Goal: Information Seeking & Learning: Find specific fact

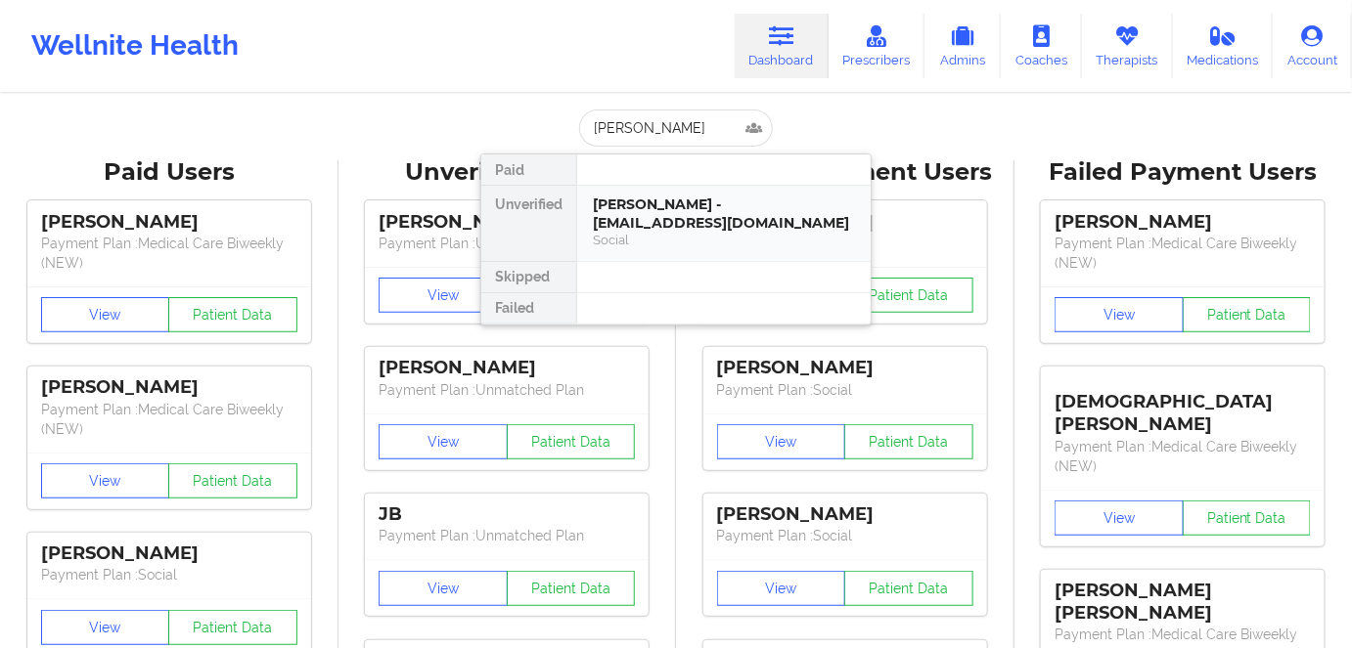
click at [733, 233] on div "Social" at bounding box center [724, 240] width 262 height 17
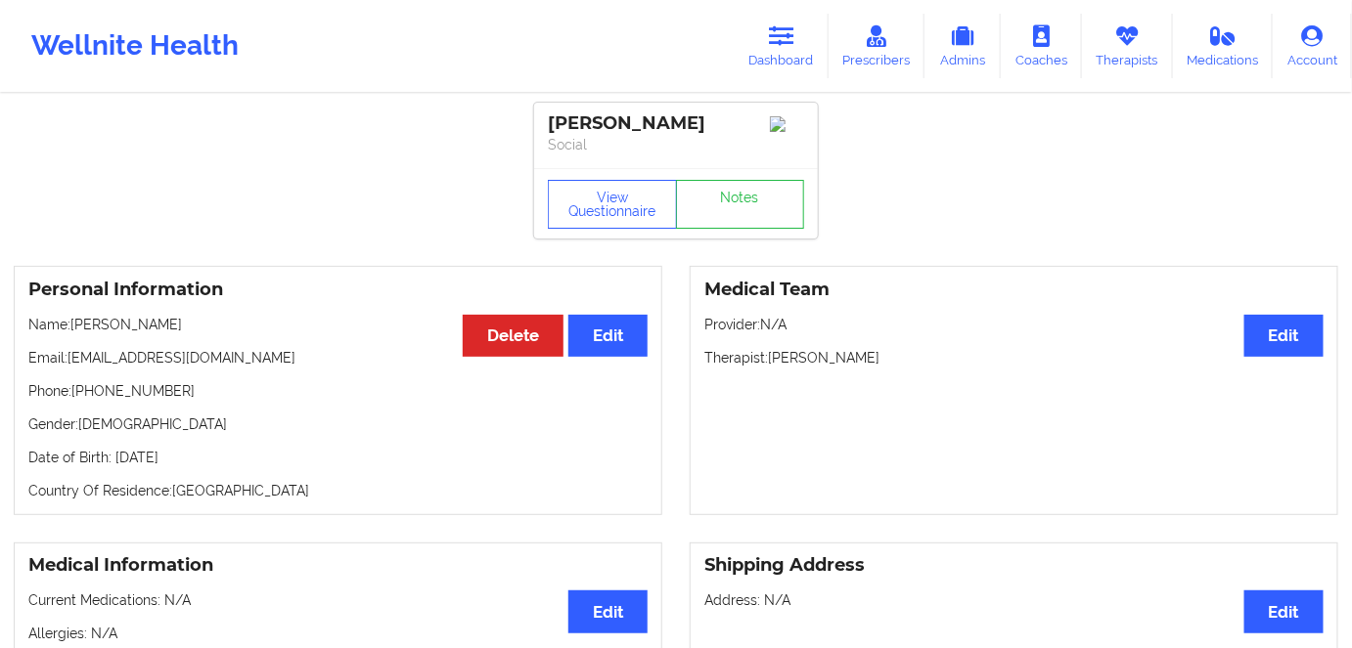
scroll to position [88, 0]
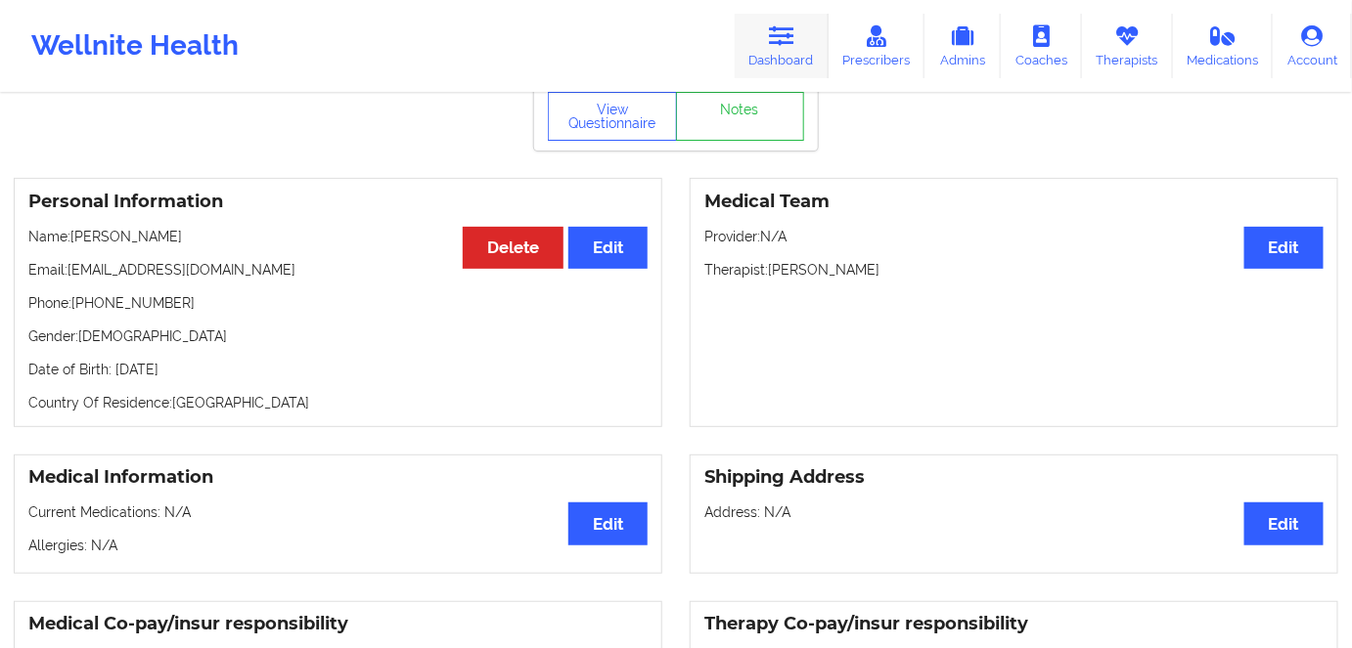
click at [788, 36] on icon at bounding box center [781, 36] width 25 height 22
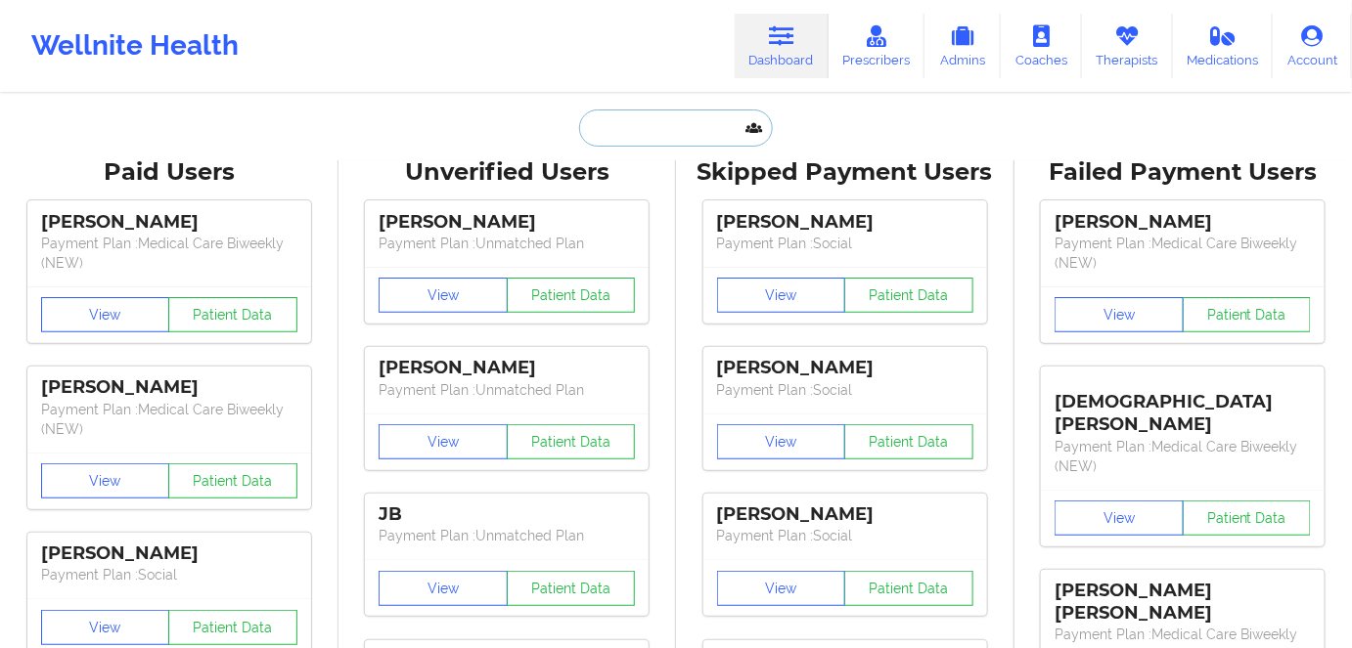
click at [644, 116] on input "text" at bounding box center [676, 128] width 194 height 37
paste input "[PERSON_NAME]"
type input "[PERSON_NAME]"
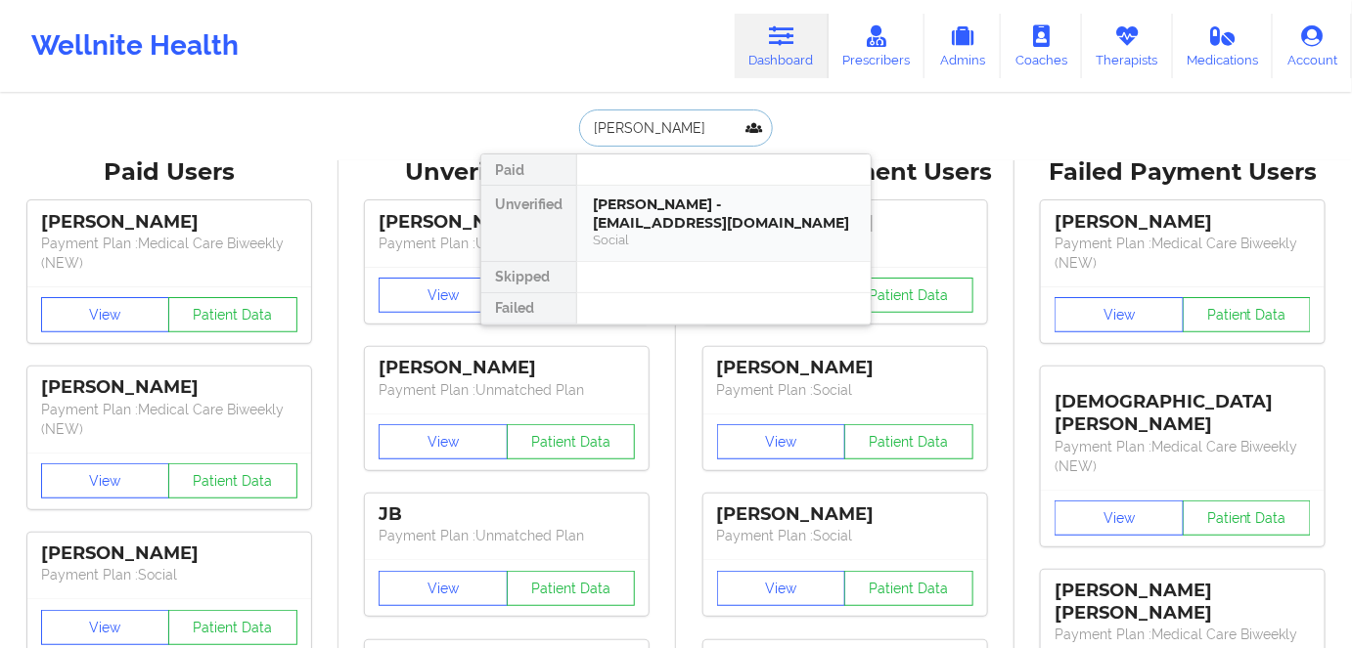
click at [712, 230] on div "[PERSON_NAME] - [EMAIL_ADDRESS][DOMAIN_NAME]" at bounding box center [724, 214] width 262 height 36
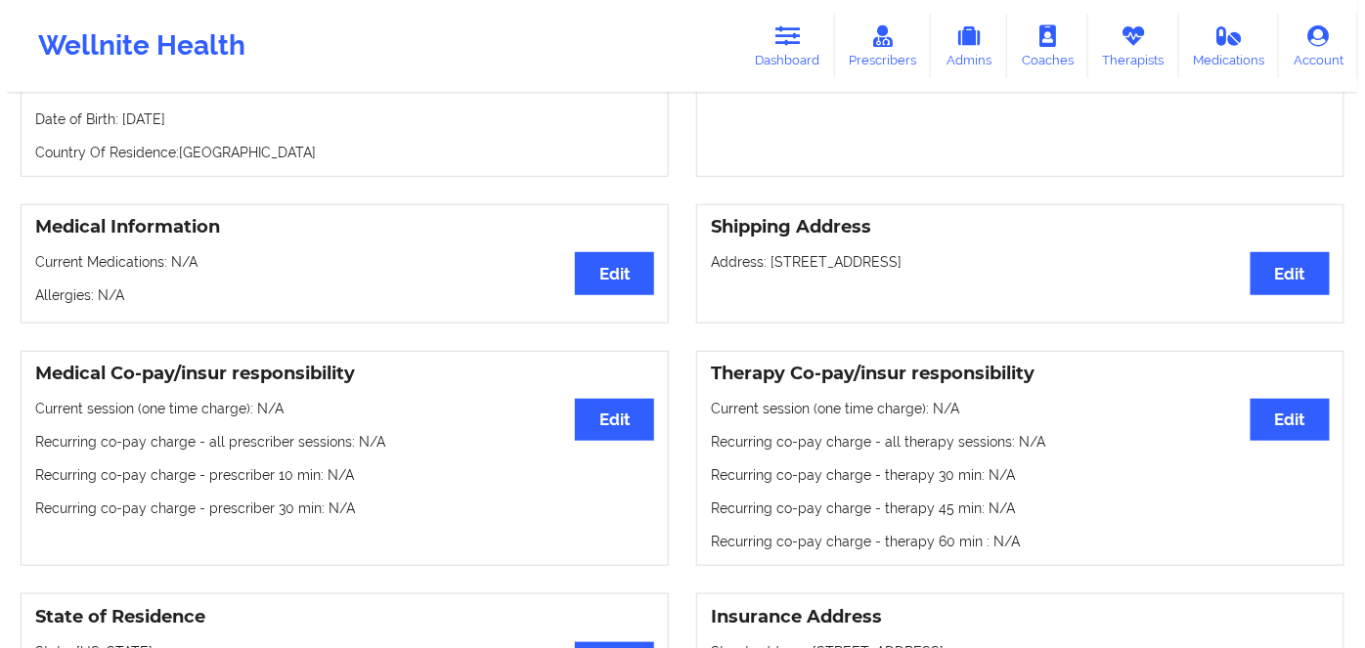
scroll to position [88, 0]
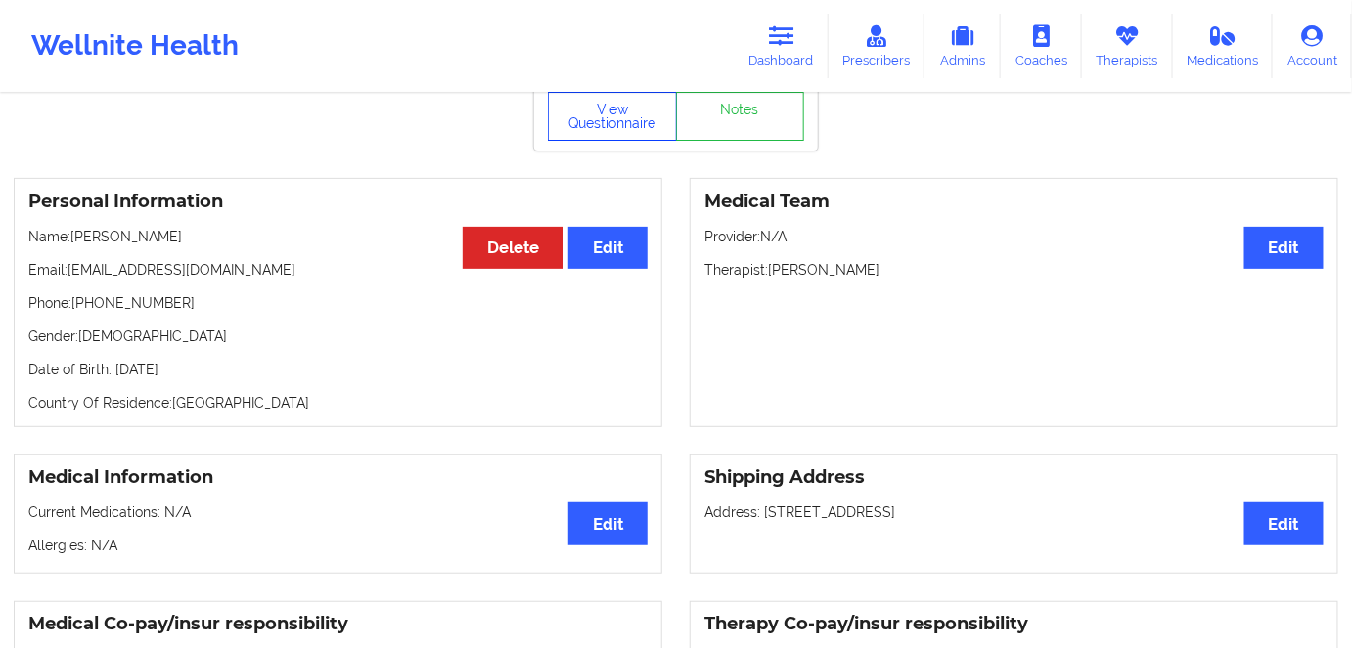
drag, startPoint x: 639, startPoint y: 126, endPoint x: 652, endPoint y: 74, distance: 53.6
click at [639, 125] on button "View Questionnaire" at bounding box center [612, 116] width 129 height 49
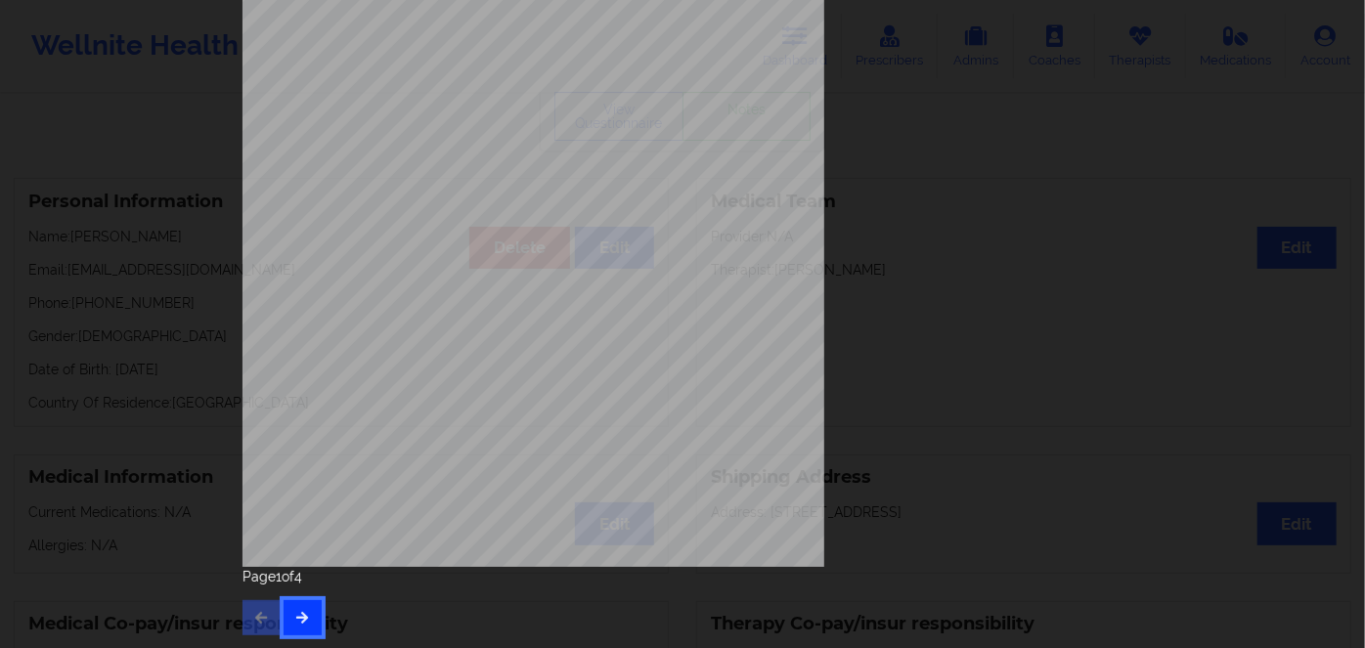
drag, startPoint x: 306, startPoint y: 618, endPoint x: 323, endPoint y: 616, distance: 16.7
click at [310, 617] on button "button" at bounding box center [303, 618] width 38 height 35
click at [300, 622] on icon "button" at bounding box center [302, 617] width 17 height 12
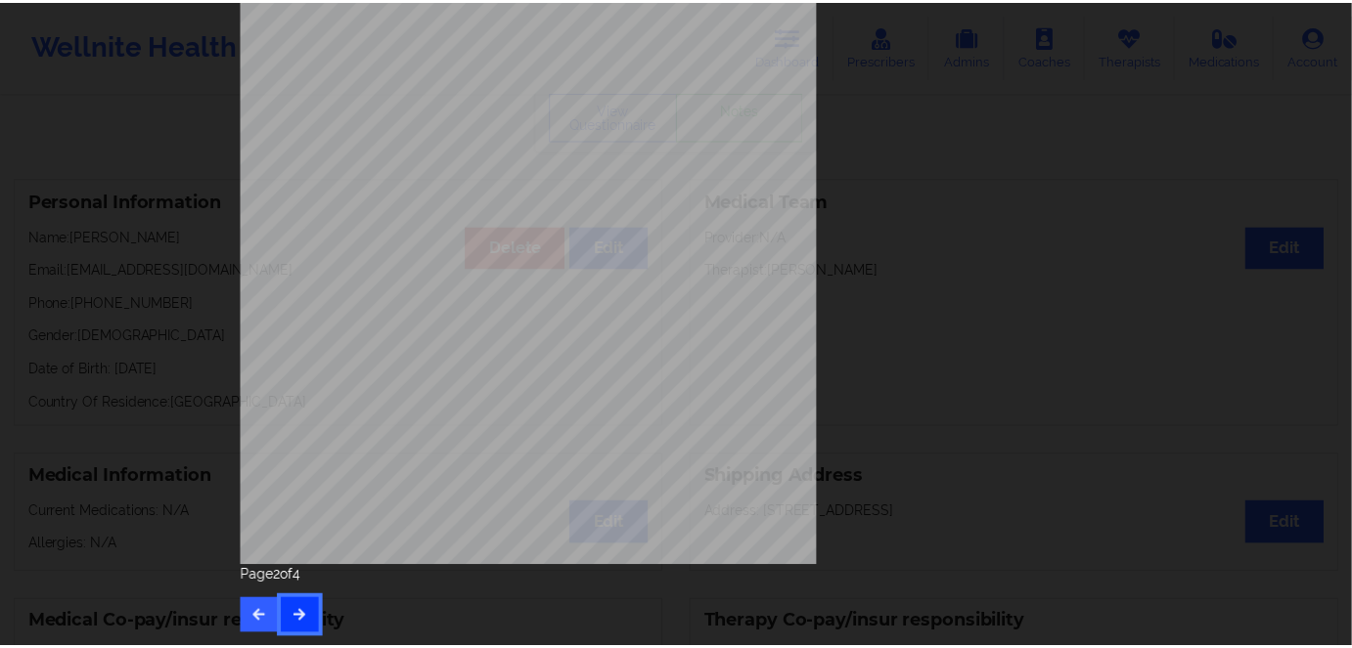
scroll to position [0, 0]
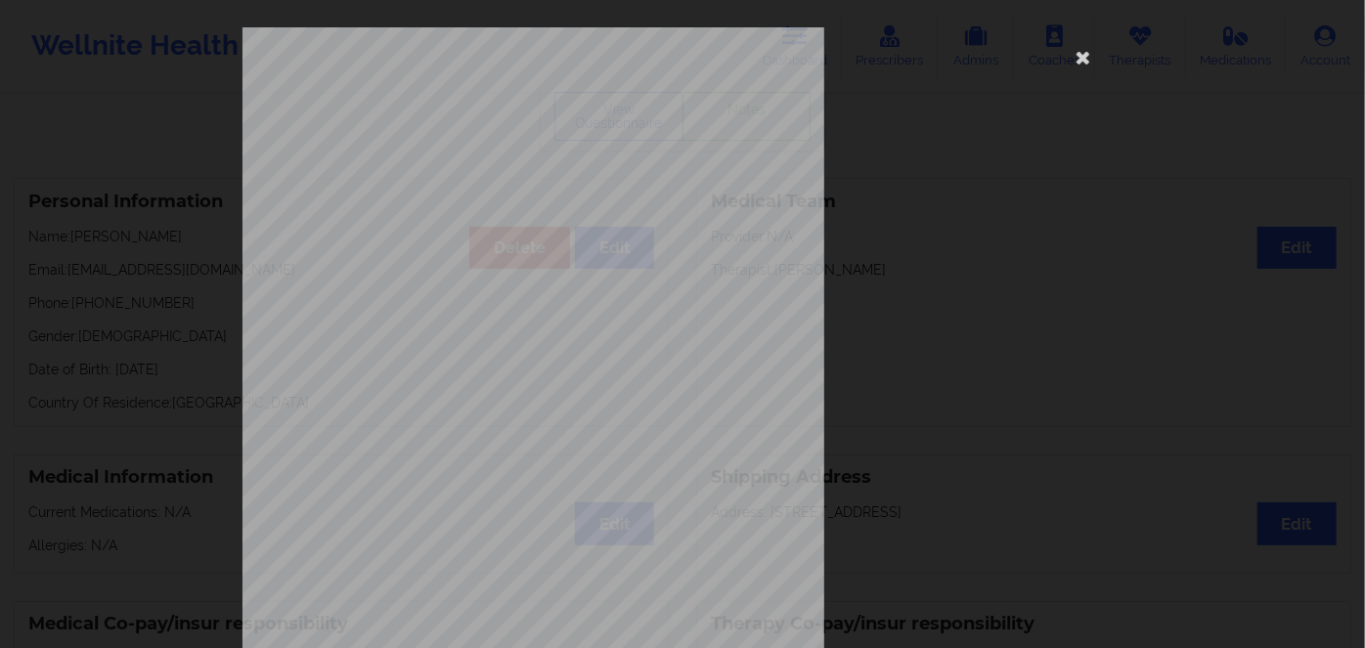
click at [475, 147] on span "VQA838W04923" at bounding box center [479, 151] width 67 height 9
copy span "VQA838W04923"
click at [1081, 62] on icon at bounding box center [1083, 56] width 31 height 31
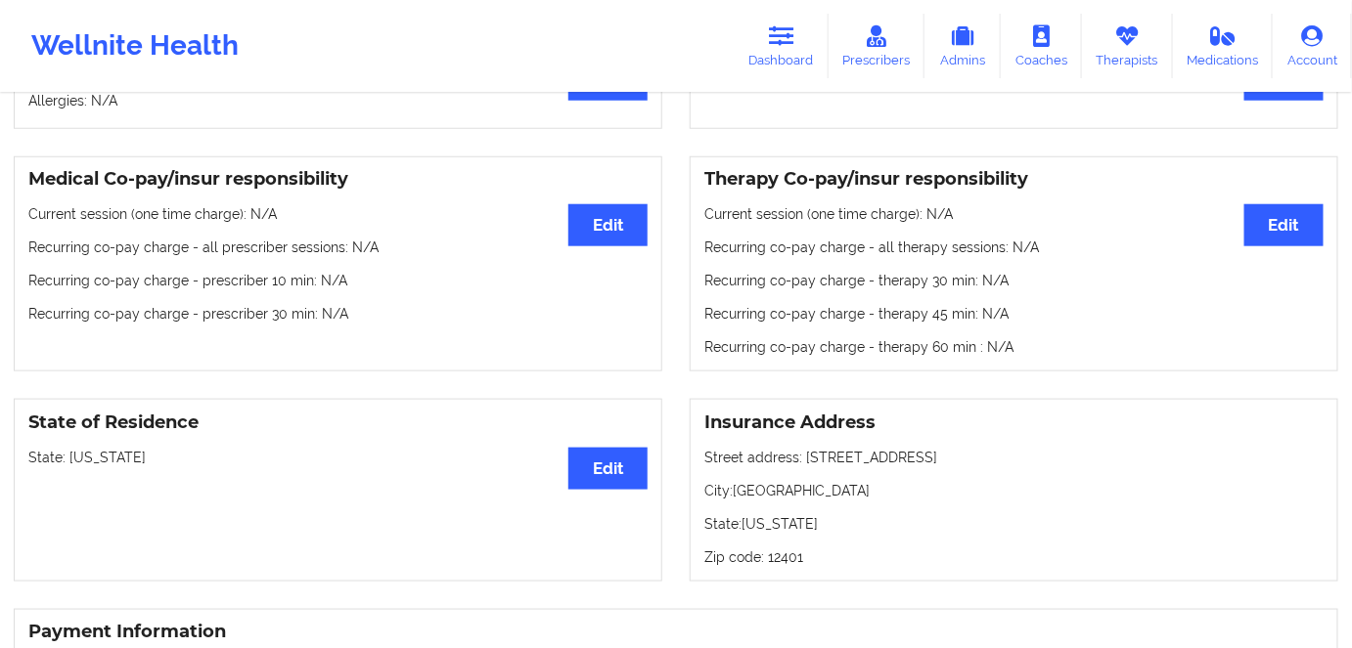
scroll to position [177, 0]
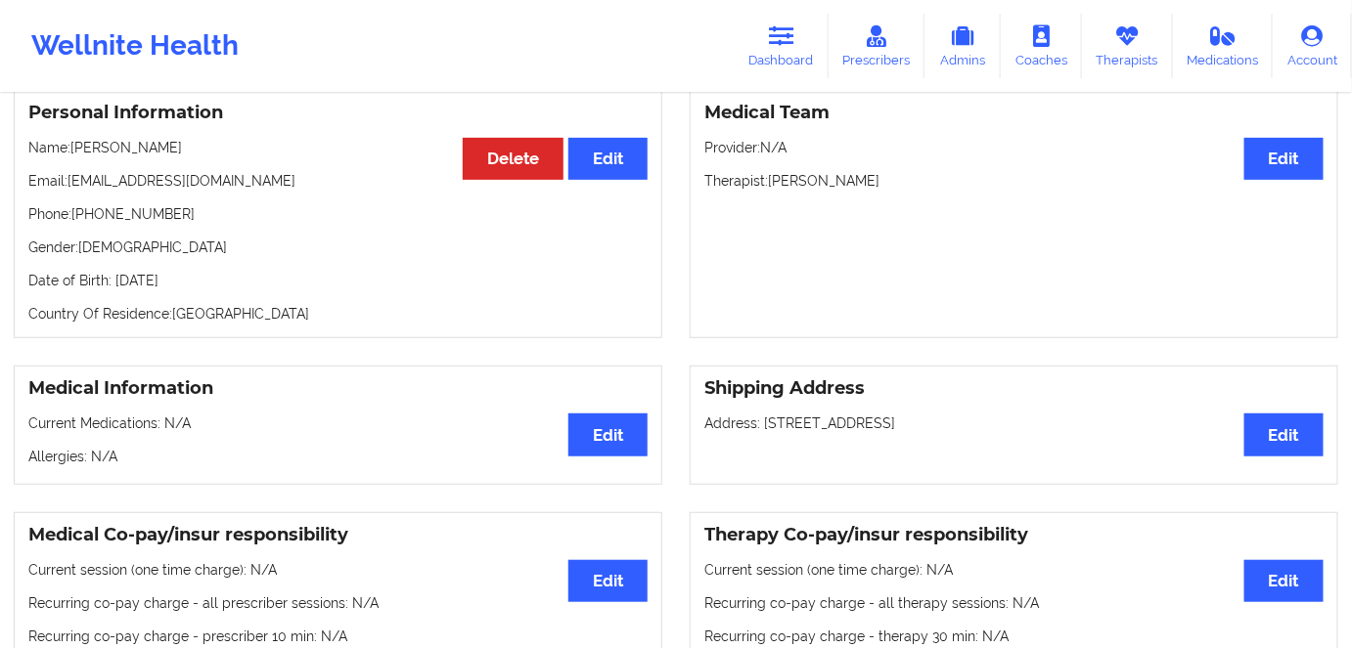
click at [218, 286] on p "Date of Birth: [DEMOGRAPHIC_DATA]" at bounding box center [337, 281] width 619 height 20
copy p "1990"
drag, startPoint x: 235, startPoint y: 148, endPoint x: 72, endPoint y: 155, distance: 162.5
click at [72, 155] on p "Name: [PERSON_NAME]" at bounding box center [337, 148] width 619 height 20
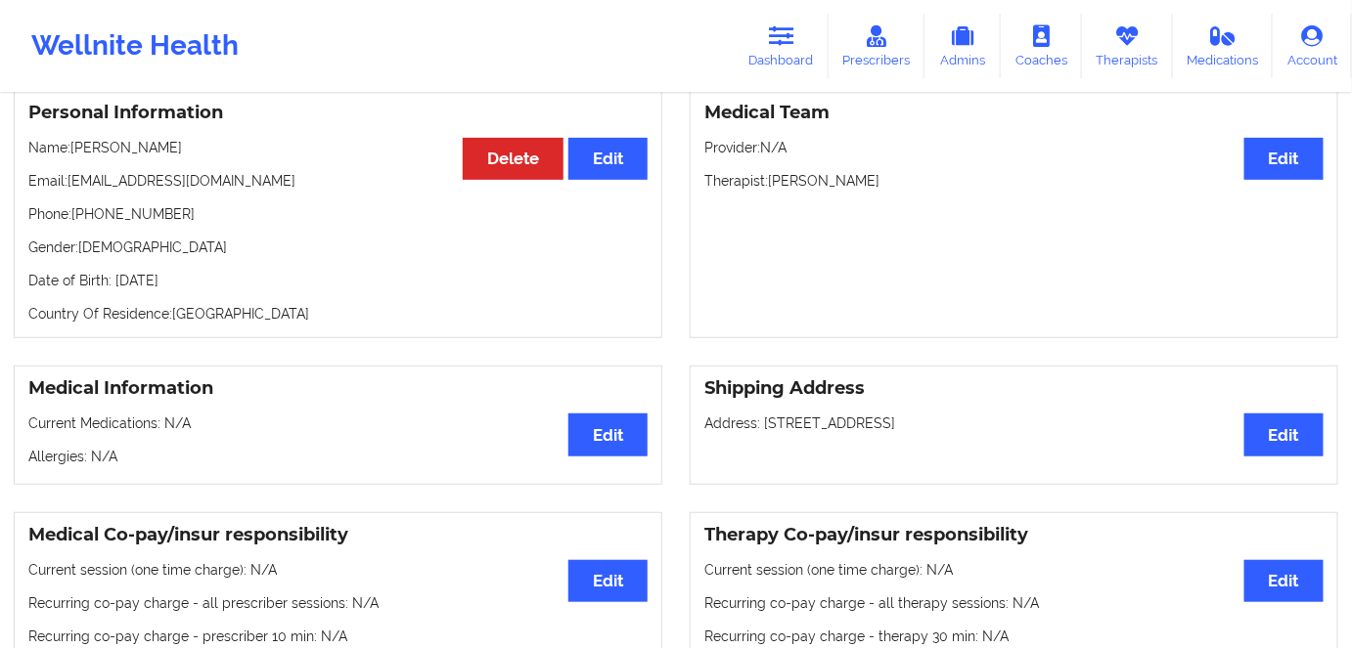
copy p "[PERSON_NAME]"
click at [798, 54] on link "Dashboard" at bounding box center [782, 46] width 94 height 65
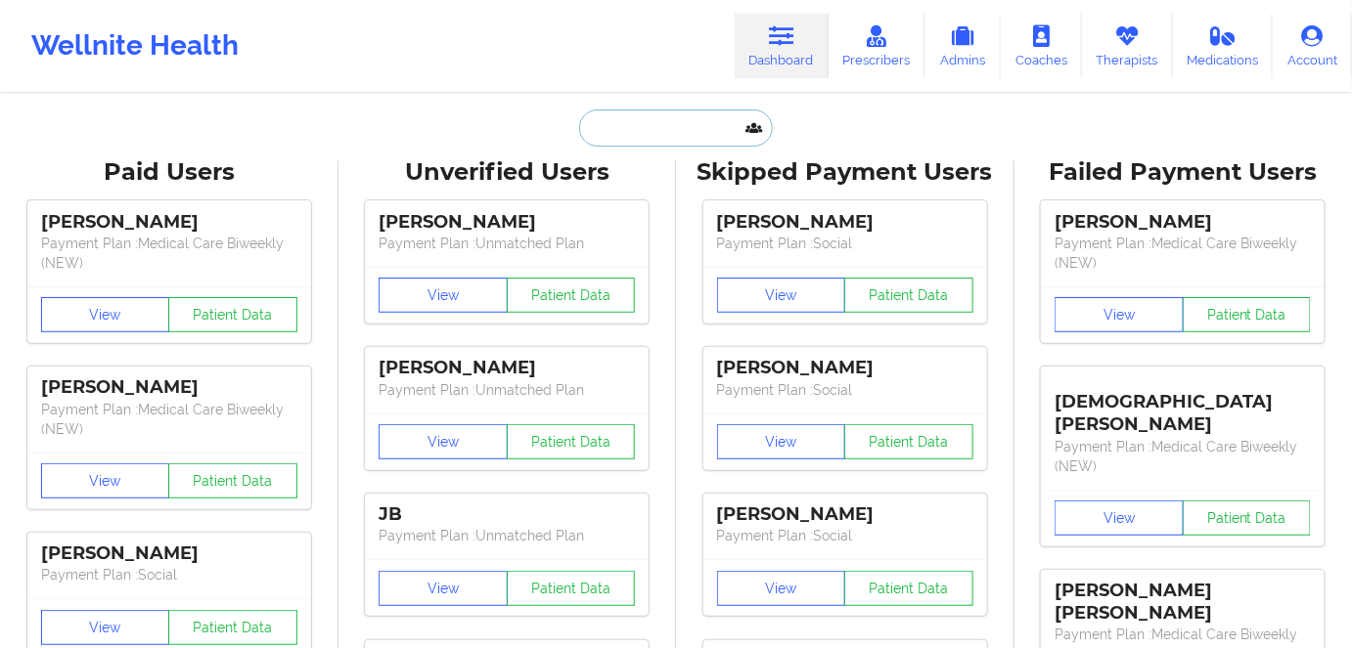
click at [697, 128] on input "text" at bounding box center [676, 128] width 194 height 37
paste input "PENNDA ARAMI"
type input "PENNDA ARAMI"
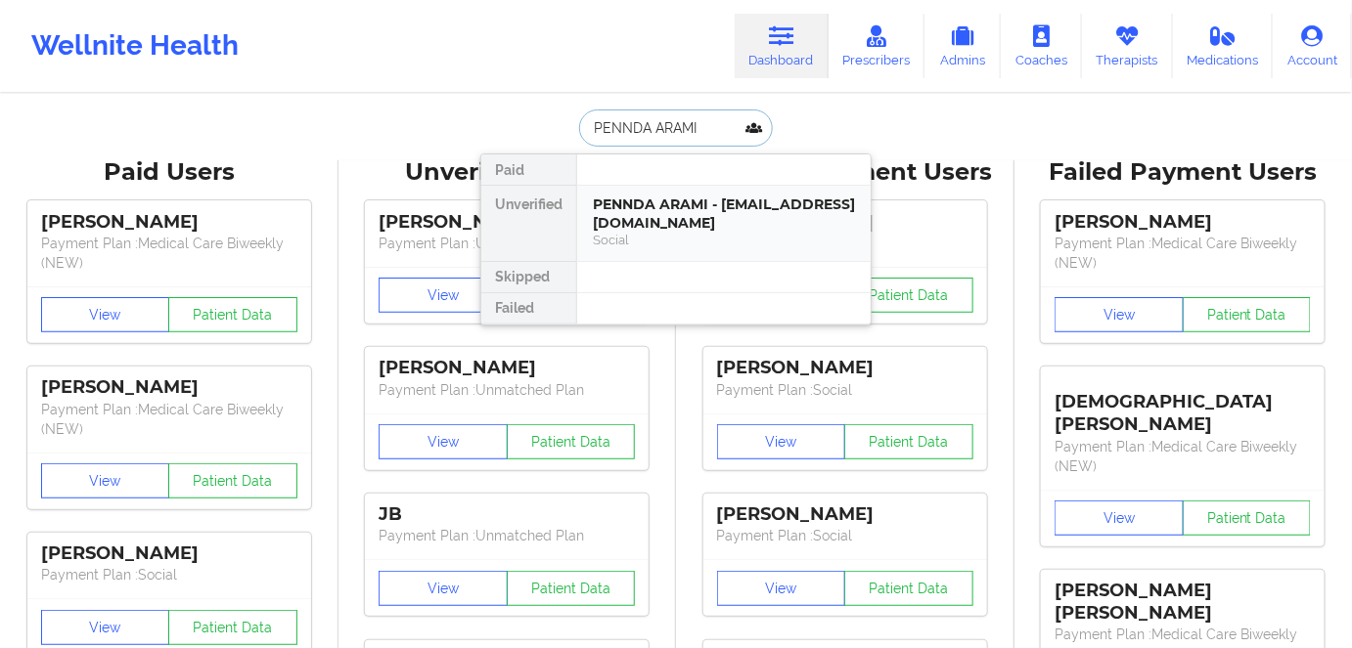
click at [708, 214] on div "PENNDA ARAMI - [EMAIL_ADDRESS][DOMAIN_NAME]" at bounding box center [724, 214] width 262 height 36
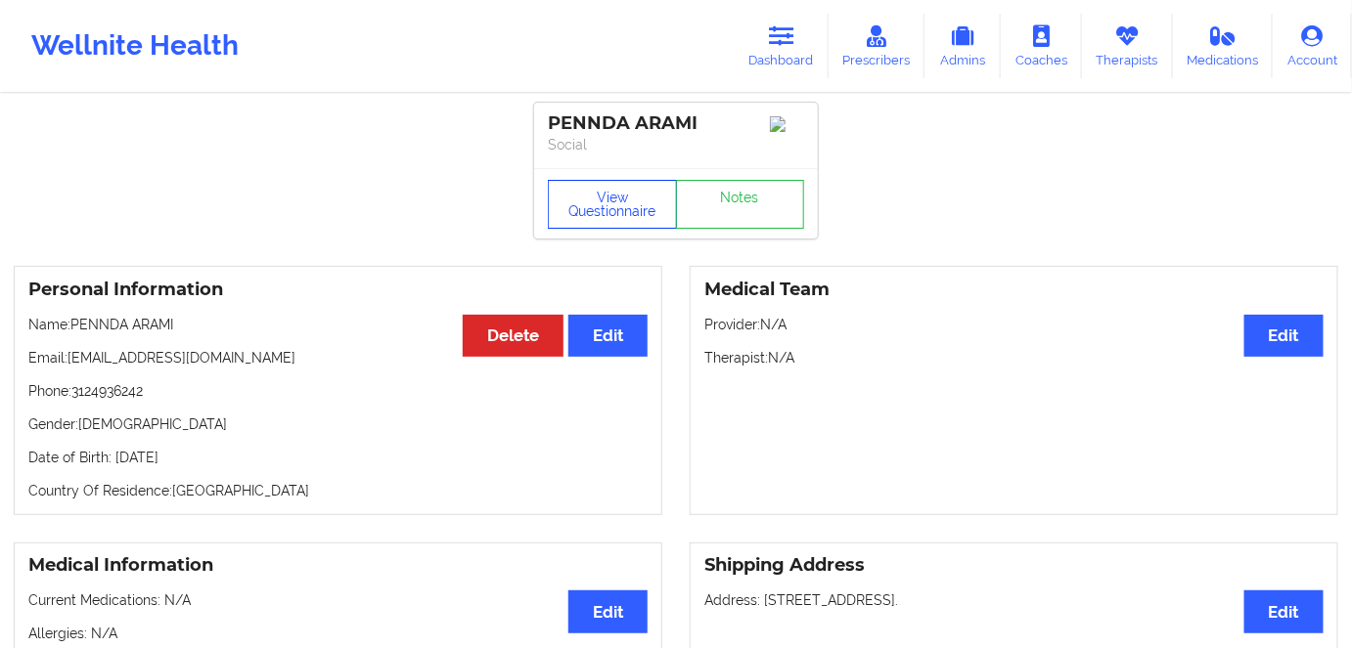
click at [607, 203] on button "View Questionnaire" at bounding box center [612, 204] width 129 height 49
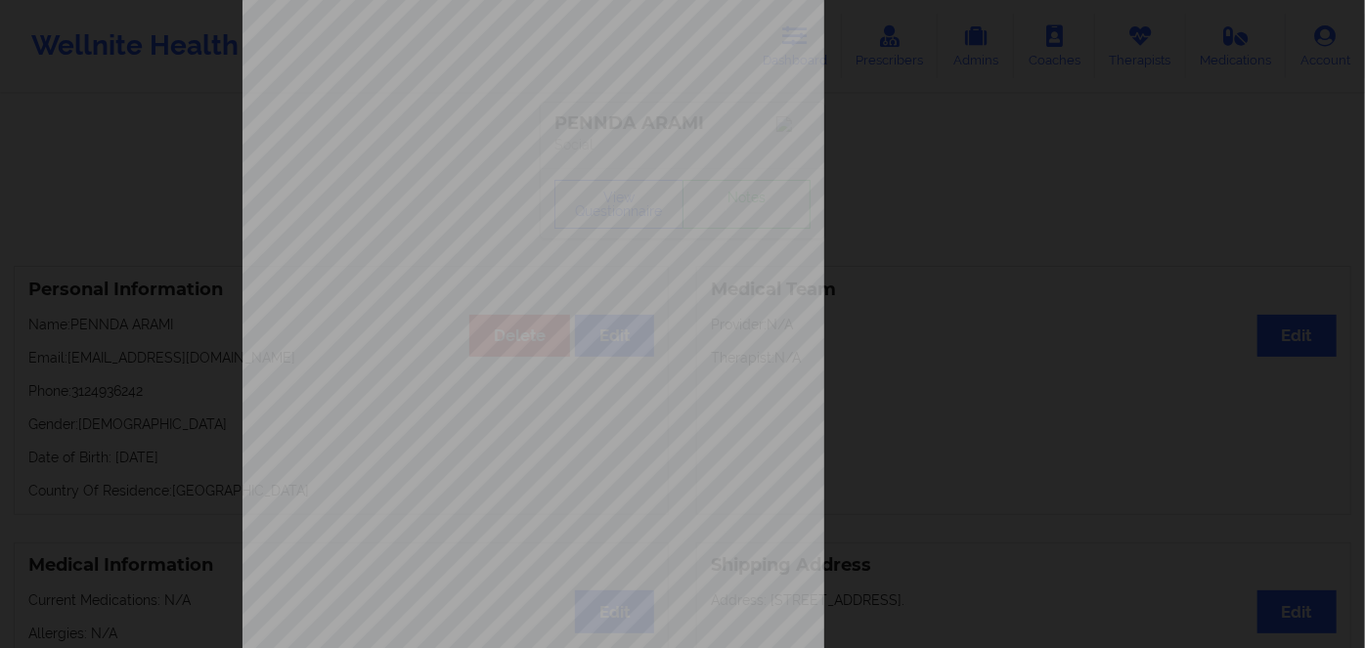
scroll to position [284, 0]
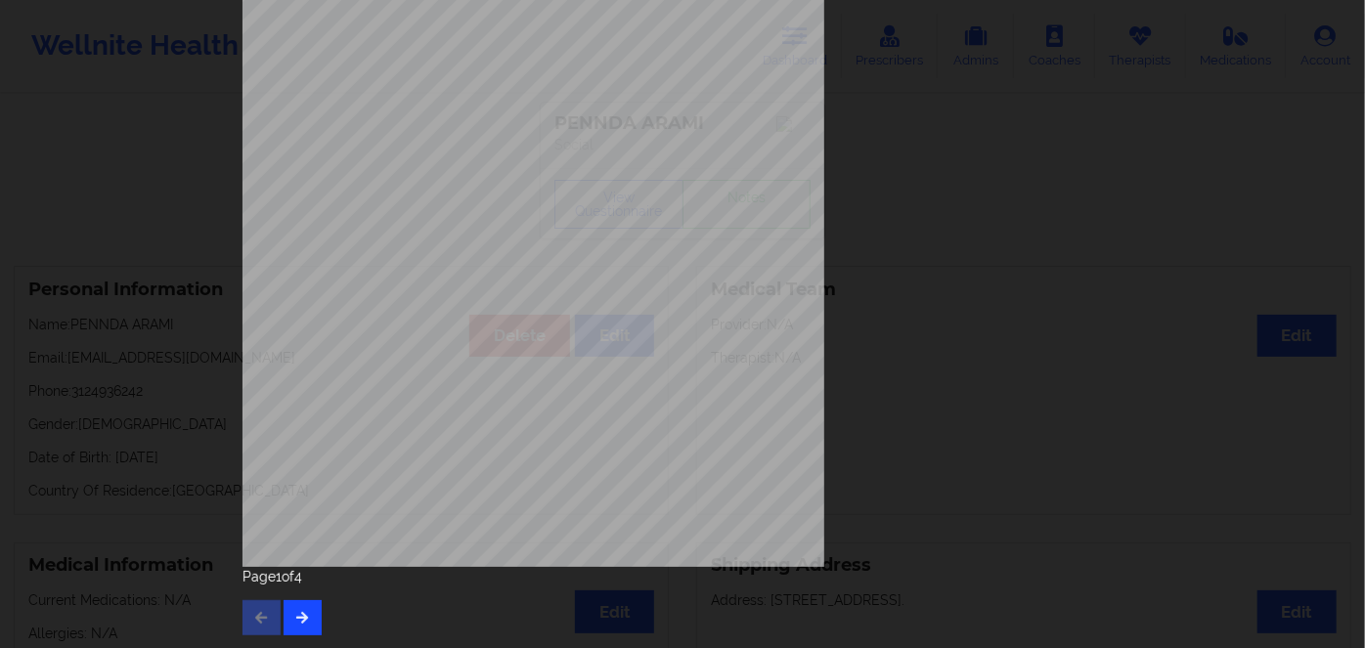
drag, startPoint x: 319, startPoint y: 624, endPoint x: 306, endPoint y: 614, distance: 16.0
click at [315, 618] on div "Page 1 of 4" at bounding box center [683, 601] width 880 height 68
click at [304, 614] on icon "button" at bounding box center [302, 617] width 17 height 12
click at [302, 613] on icon "button" at bounding box center [302, 617] width 17 height 12
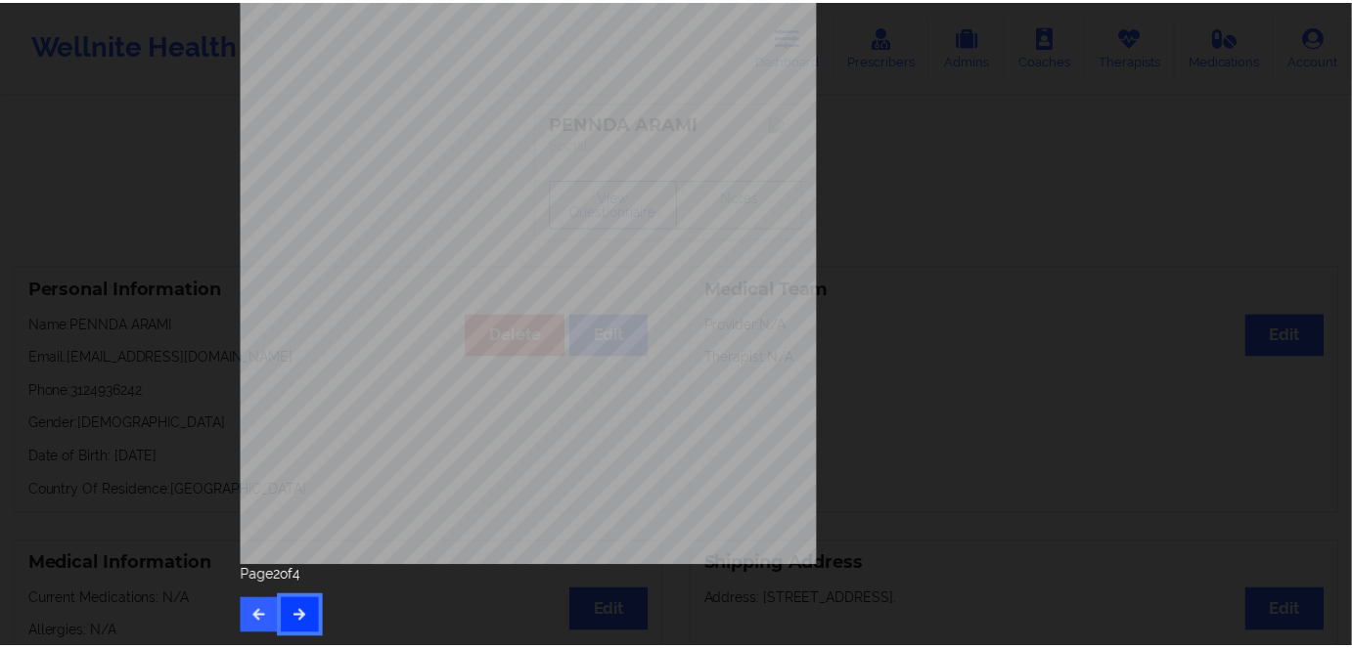
scroll to position [0, 0]
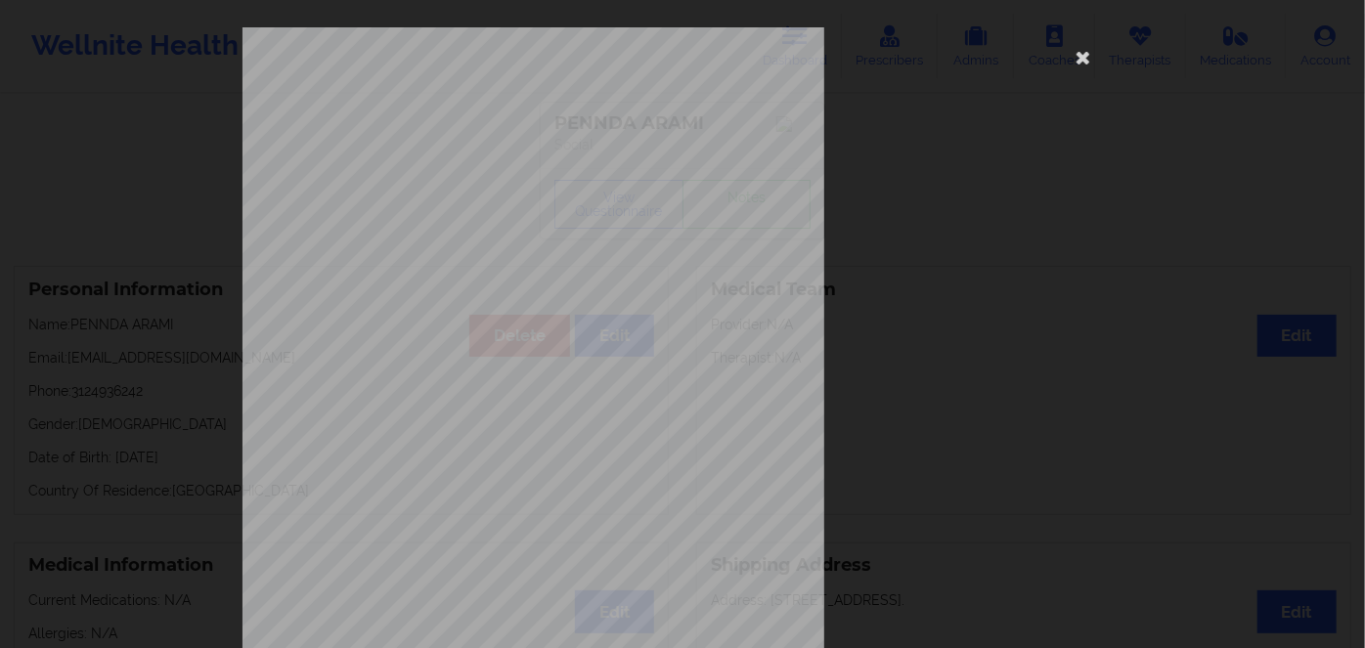
click at [1104, 68] on div "This patient has not provided the type of insurance Insurance Member ID for pat…" at bounding box center [683, 439] width 880 height 824
click at [1089, 63] on icon at bounding box center [1083, 56] width 31 height 31
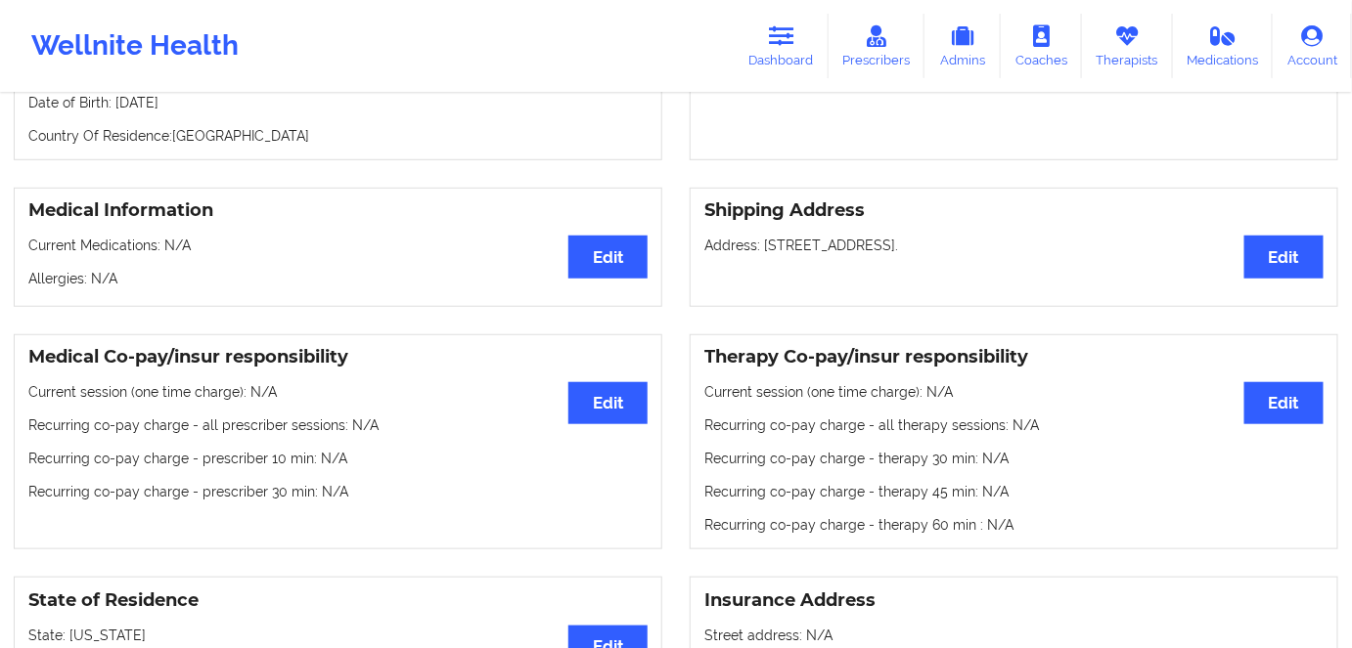
scroll to position [177, 0]
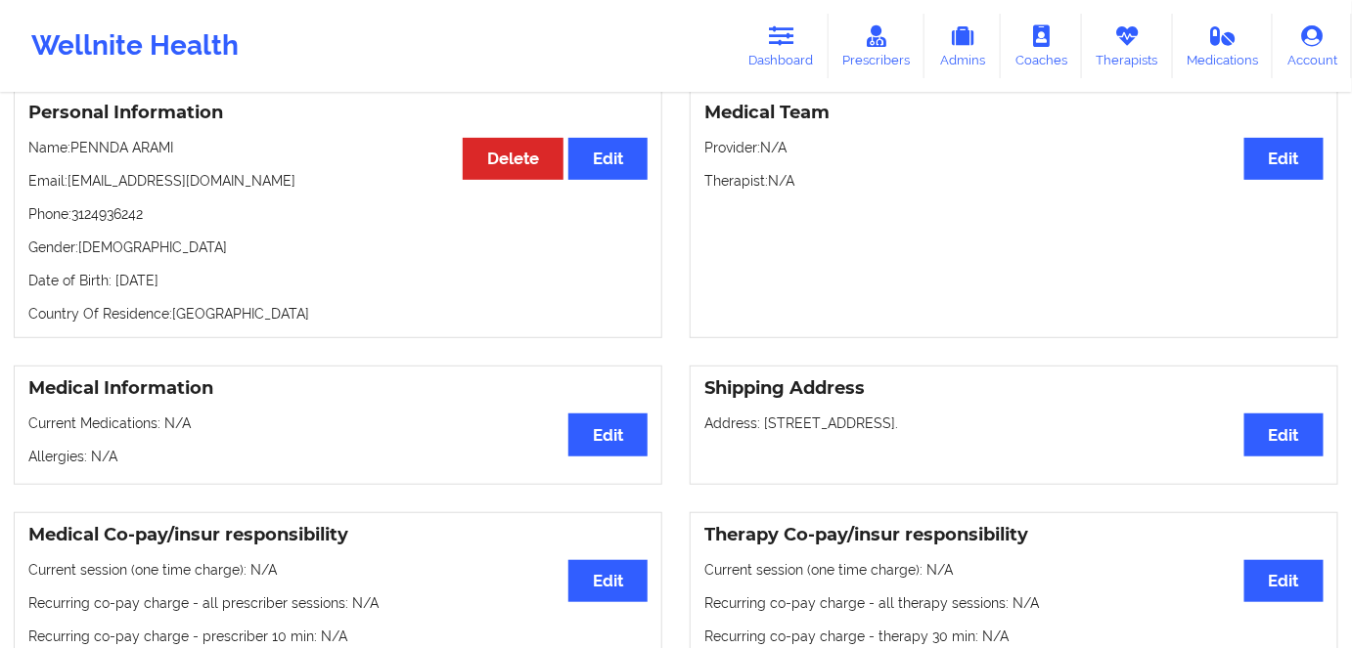
click at [227, 280] on p "Date of Birth: [DEMOGRAPHIC_DATA]" at bounding box center [337, 281] width 619 height 20
copy p "2000"
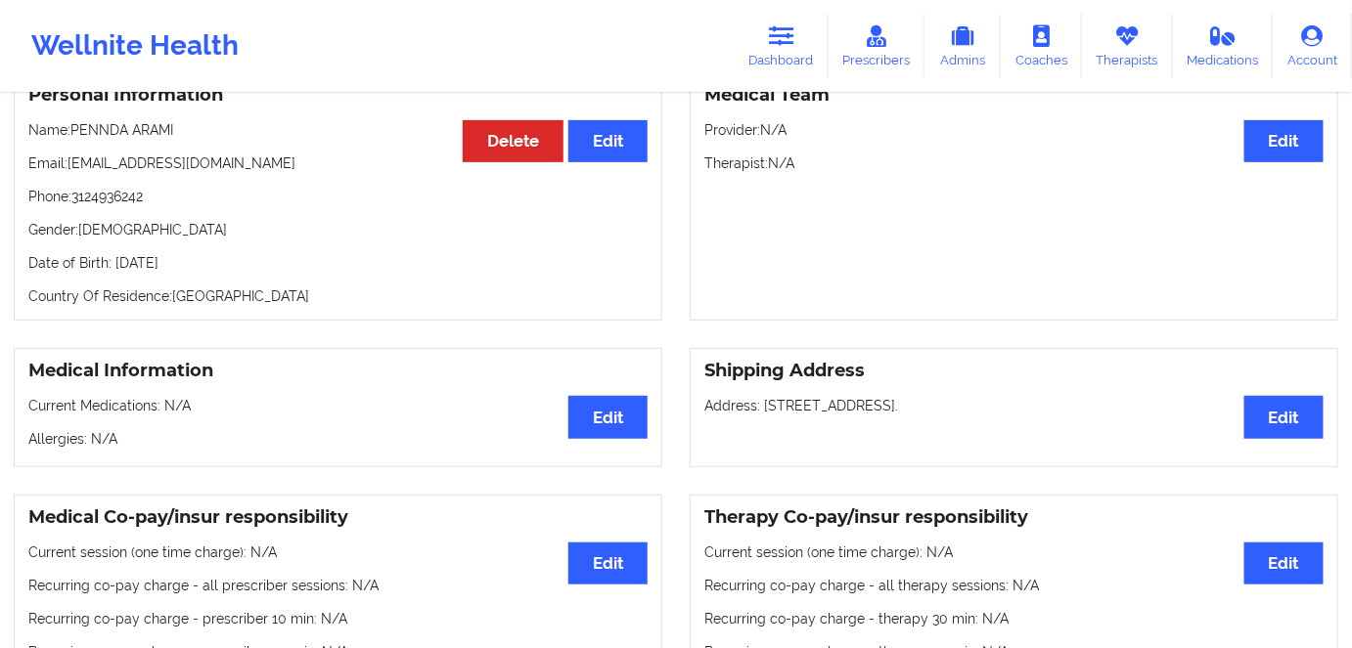
scroll to position [88, 0]
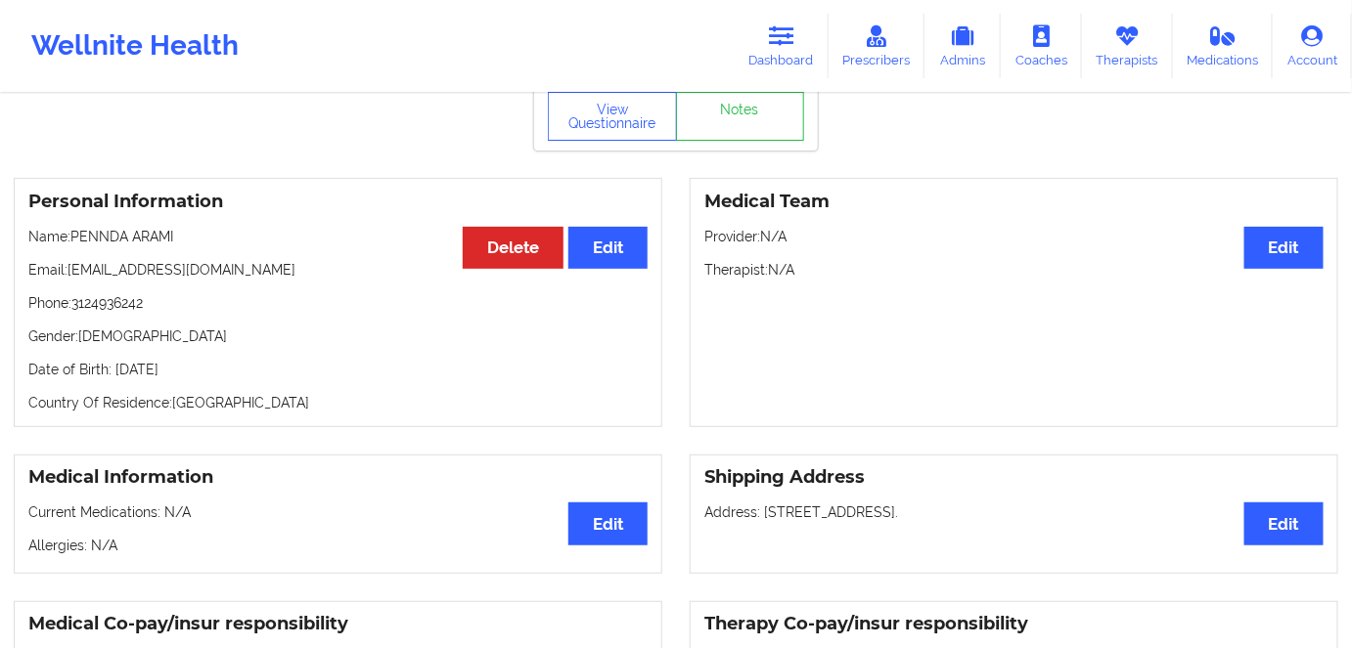
drag, startPoint x: 293, startPoint y: 424, endPoint x: 274, endPoint y: 389, distance: 39.4
click at [293, 423] on div "Personal Information Edit Delete Name: [PERSON_NAME] Email: [EMAIL_ADDRESS][DOM…" at bounding box center [338, 302] width 648 height 249
drag, startPoint x: 267, startPoint y: 357, endPoint x: 111, endPoint y: 355, distance: 155.5
click at [111, 355] on div "Personal Information Edit Delete Name: [PERSON_NAME] Email: [EMAIL_ADDRESS][DOM…" at bounding box center [338, 302] width 648 height 249
copy p "[DATE]"
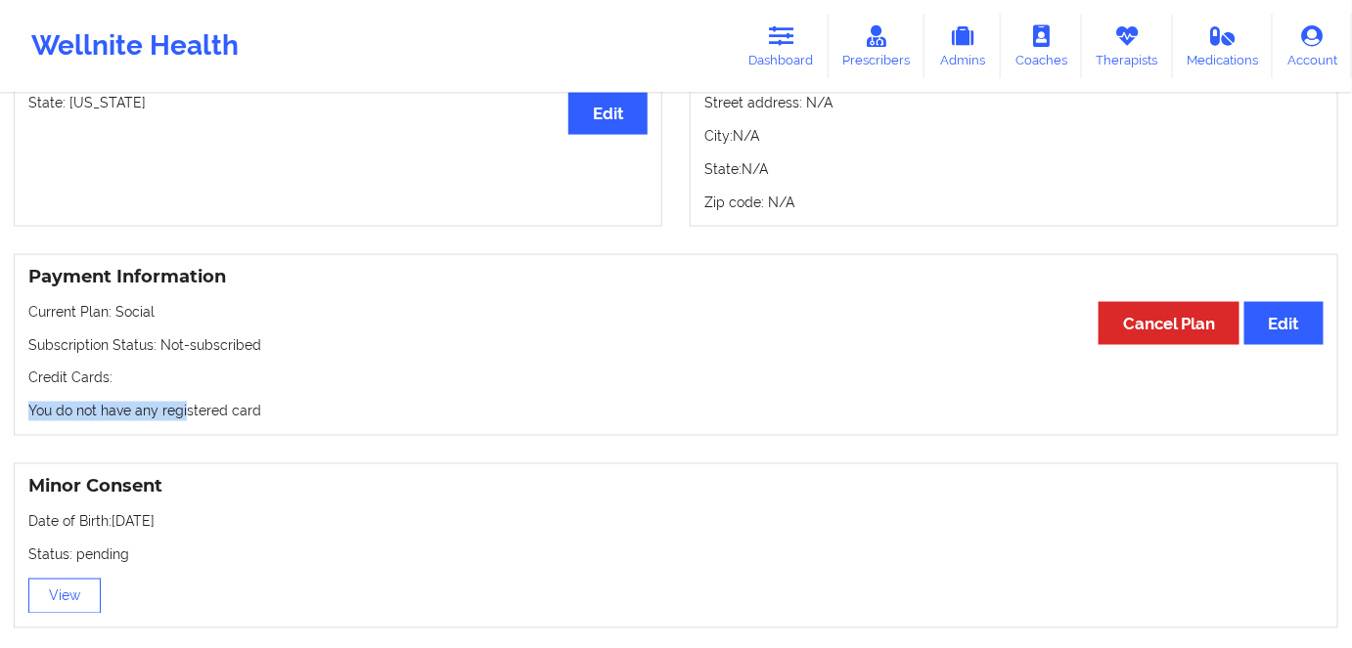
drag, startPoint x: 235, startPoint y: 402, endPoint x: 156, endPoint y: 397, distance: 78.4
click at [158, 399] on div "Payment Information Edit Cancel Plan Current Plan: Social Subscription Status: …" at bounding box center [676, 345] width 1324 height 183
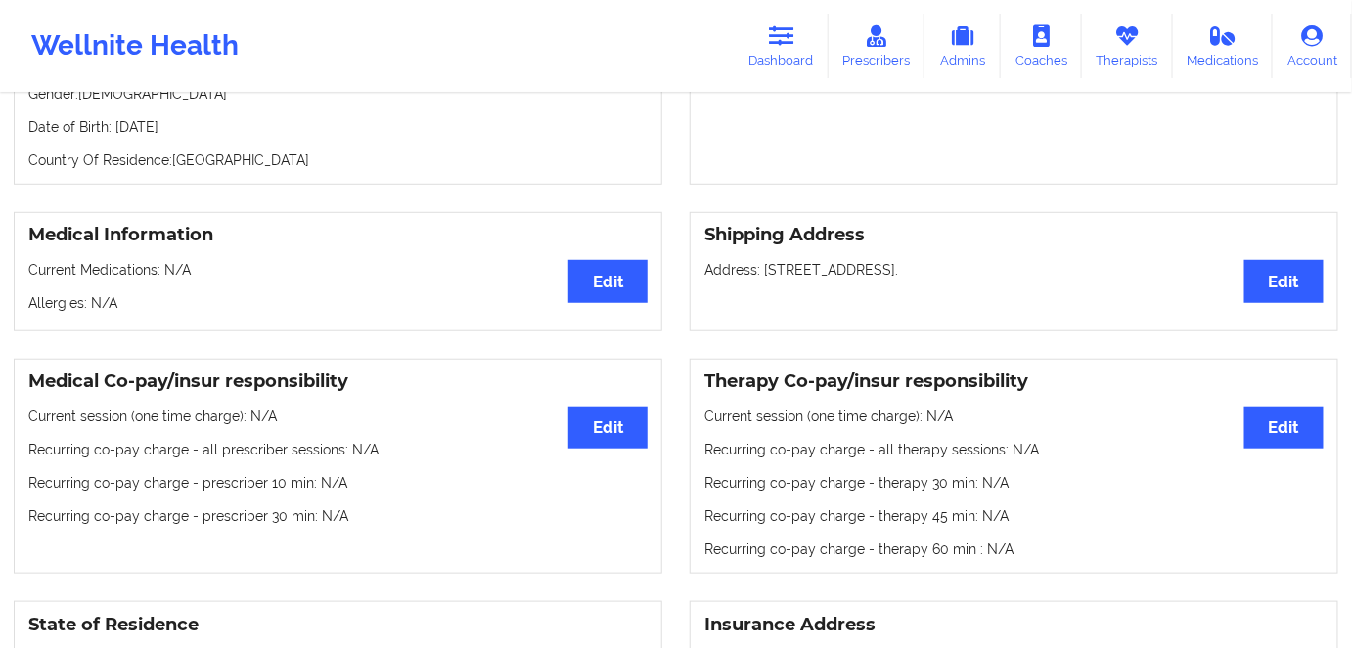
scroll to position [177, 0]
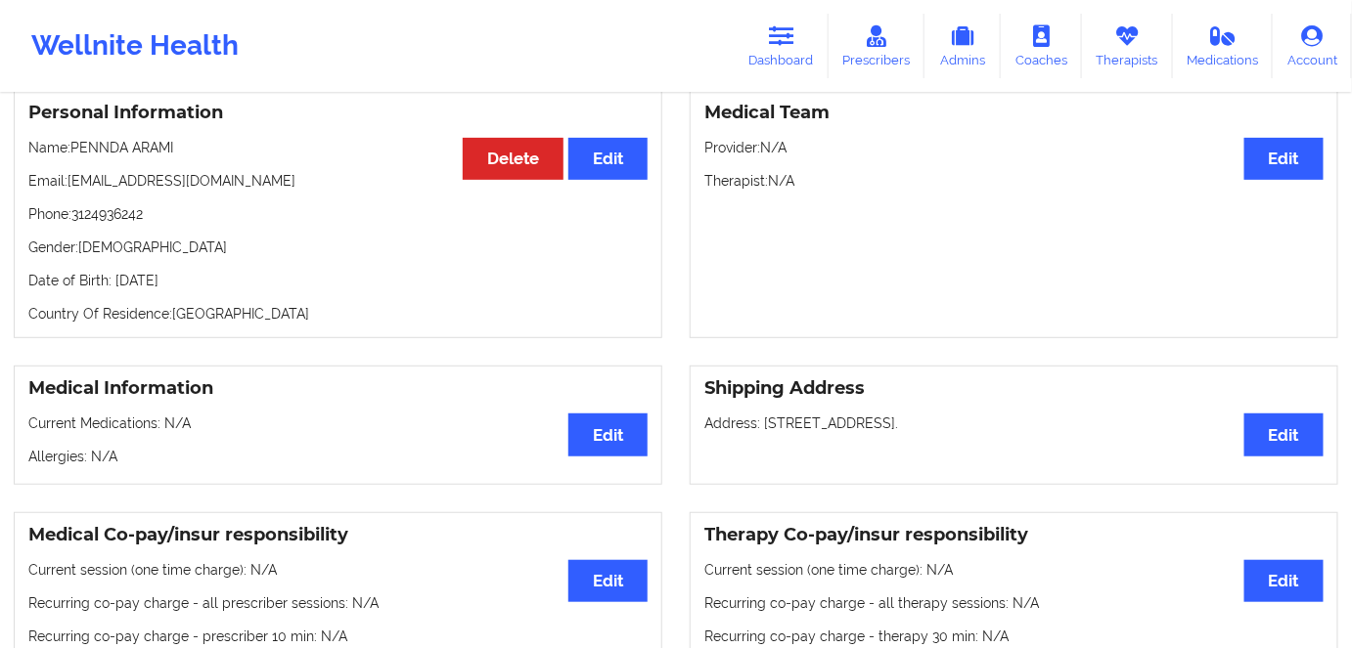
drag, startPoint x: 241, startPoint y: 281, endPoint x: 233, endPoint y: 253, distance: 28.5
click at [193, 281] on p "Date of Birth: [DEMOGRAPHIC_DATA]" at bounding box center [337, 281] width 619 height 20
